Goal: Navigation & Orientation: Find specific page/section

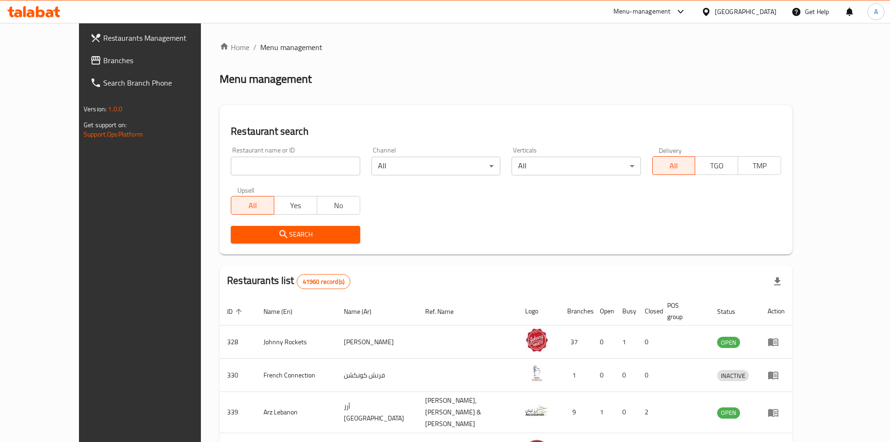
click at [740, 8] on div "[GEOGRAPHIC_DATA]" at bounding box center [746, 12] width 62 height 10
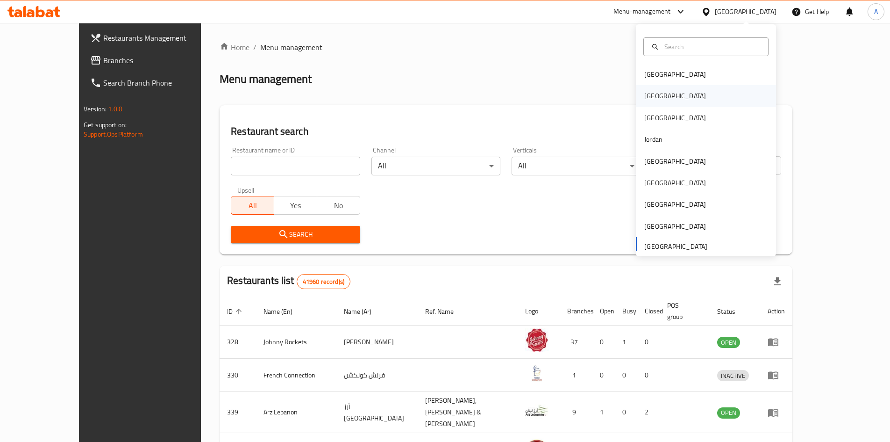
click at [651, 91] on div "[GEOGRAPHIC_DATA]" at bounding box center [675, 96] width 62 height 10
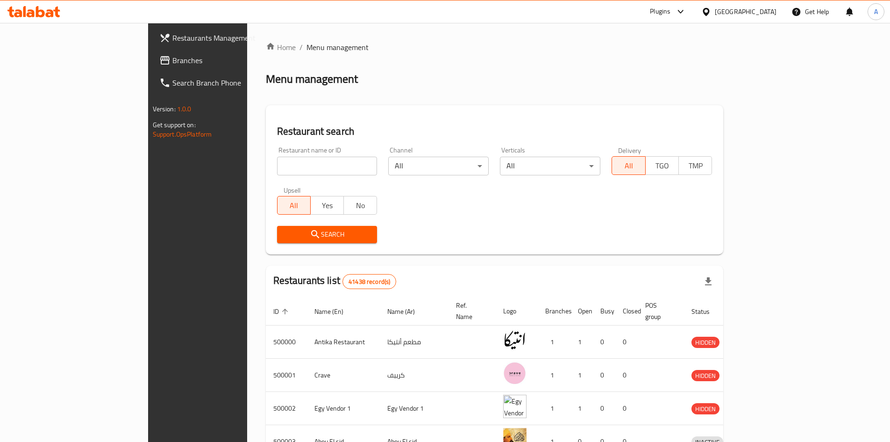
click at [172, 62] on span "Branches" at bounding box center [230, 60] width 117 height 11
